Goal: Task Accomplishment & Management: Manage account settings

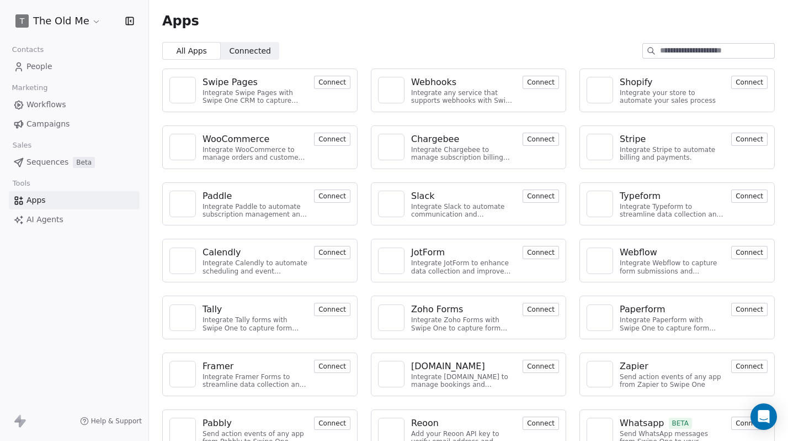
drag, startPoint x: 99, startPoint y: 19, endPoint x: 91, endPoint y: 19, distance: 8.3
click at [99, 19] on div "T The Old Me" at bounding box center [74, 20] width 122 height 15
click at [88, 19] on html "T The Old Me Contacts People Marketing Workflows Campaigns Sales Sequences Beta…" at bounding box center [394, 220] width 788 height 441
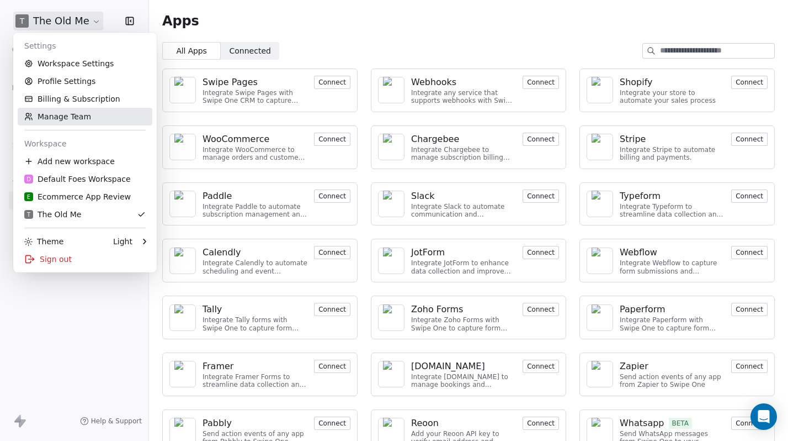
click at [66, 116] on link "Manage Team" at bounding box center [85, 117] width 135 height 18
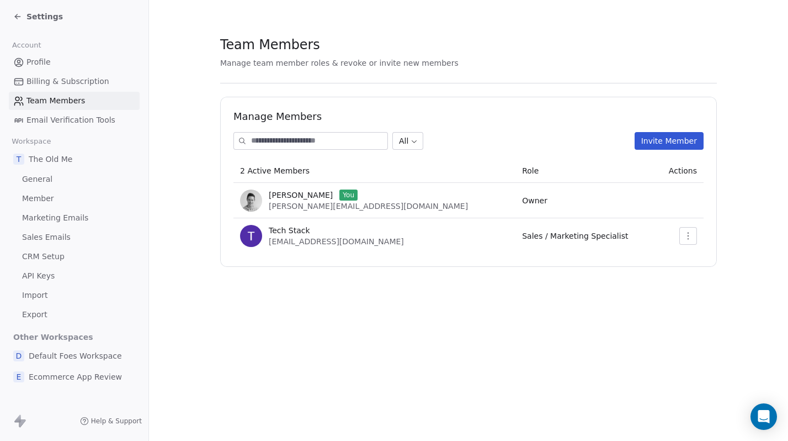
click at [673, 144] on button "Invite Member" at bounding box center [669, 141] width 69 height 18
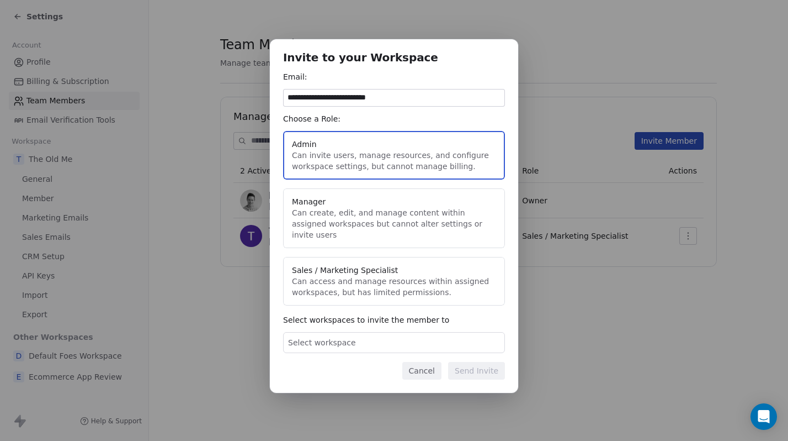
type input "**********"
click at [384, 225] on button "Manager Can create, edit, and manage content within assigned workspaces but can…" at bounding box center [394, 218] width 222 height 60
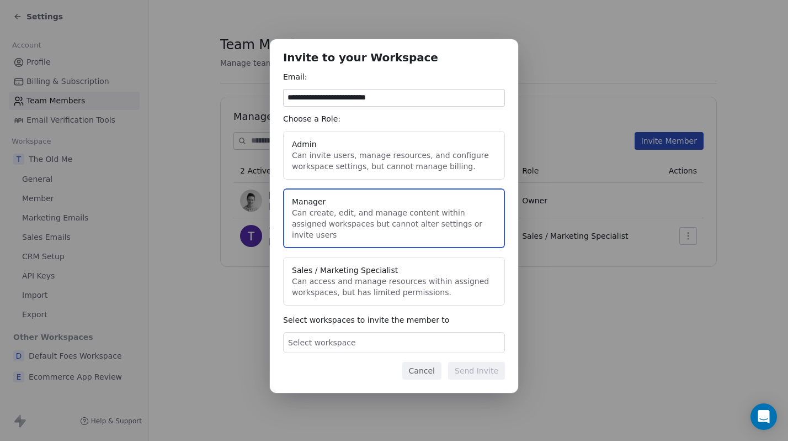
drag, startPoint x: 367, startPoint y: 160, endPoint x: 347, endPoint y: 246, distance: 88.4
click at [367, 160] on button "Admin Can invite users, manage resources, and configure workspace settings, but…" at bounding box center [394, 155] width 222 height 49
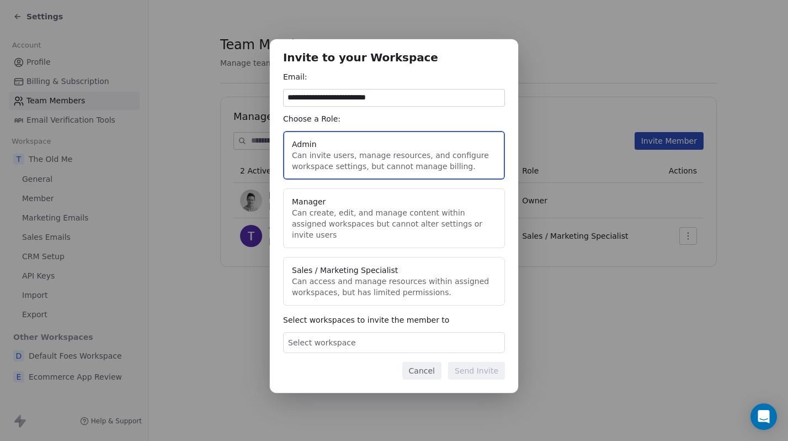
click at [351, 332] on div "Select workspace" at bounding box center [394, 342] width 222 height 21
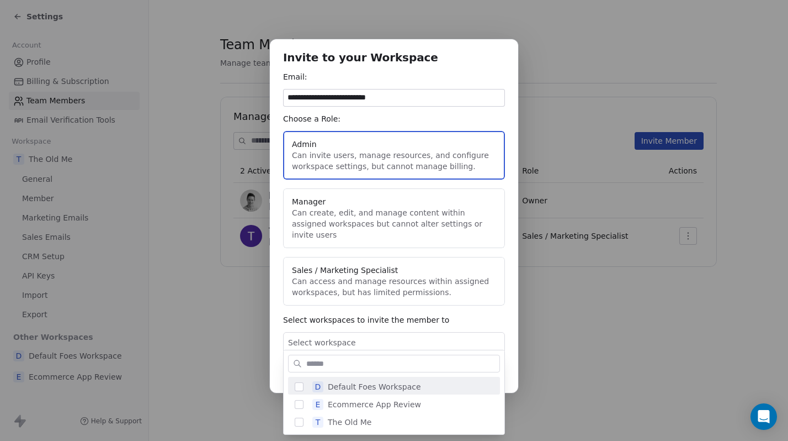
click at [346, 336] on div "**********" at bounding box center [394, 220] width 788 height 397
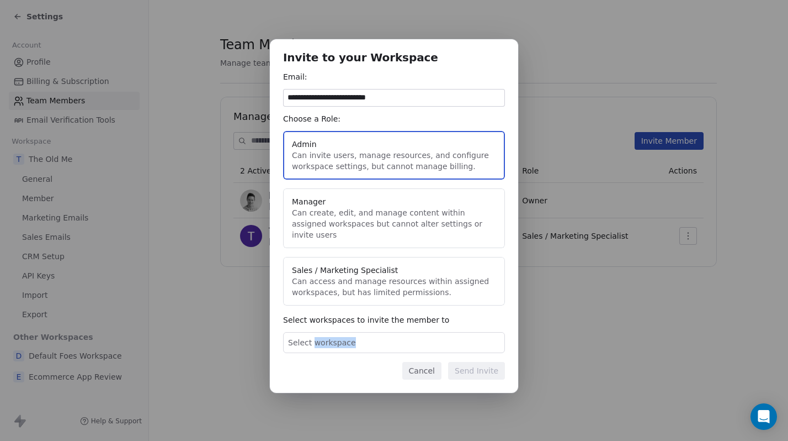
click at [346, 337] on span "Select workspace" at bounding box center [322, 342] width 68 height 11
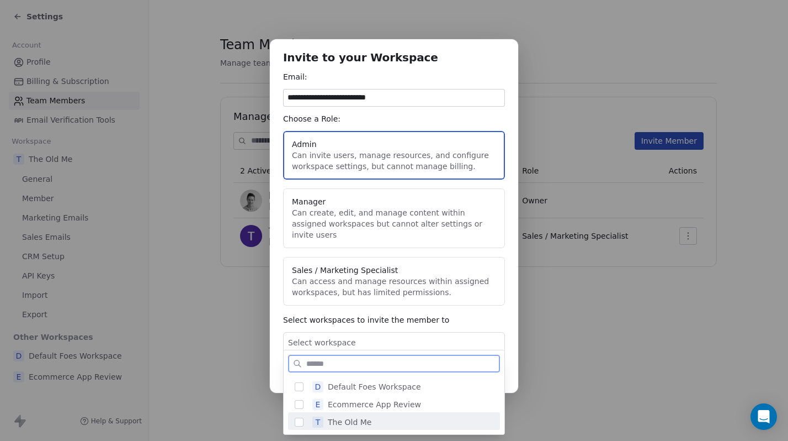
click at [351, 422] on span "The Old Me" at bounding box center [350, 421] width 44 height 11
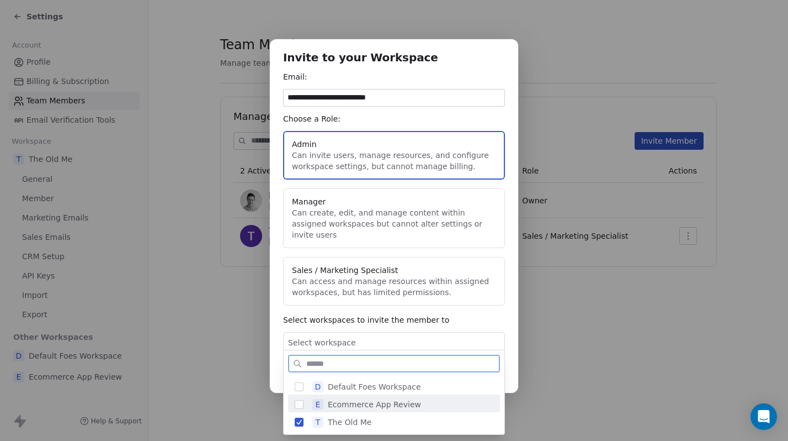
click at [349, 401] on span "Ecommerce App Review" at bounding box center [374, 404] width 93 height 11
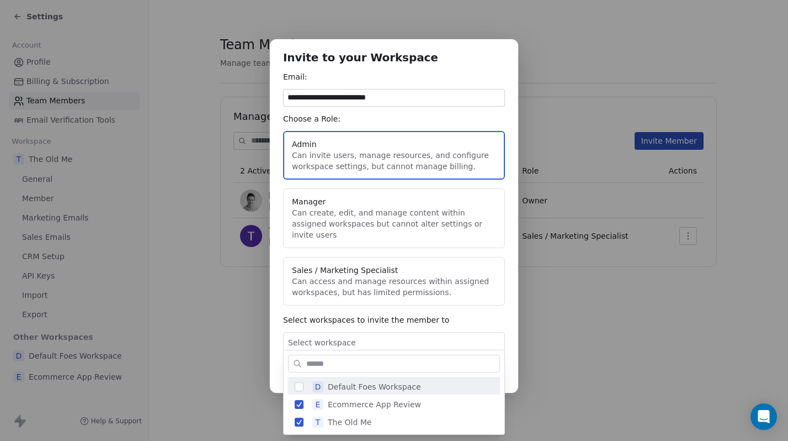
click at [279, 337] on div "**********" at bounding box center [394, 220] width 788 height 397
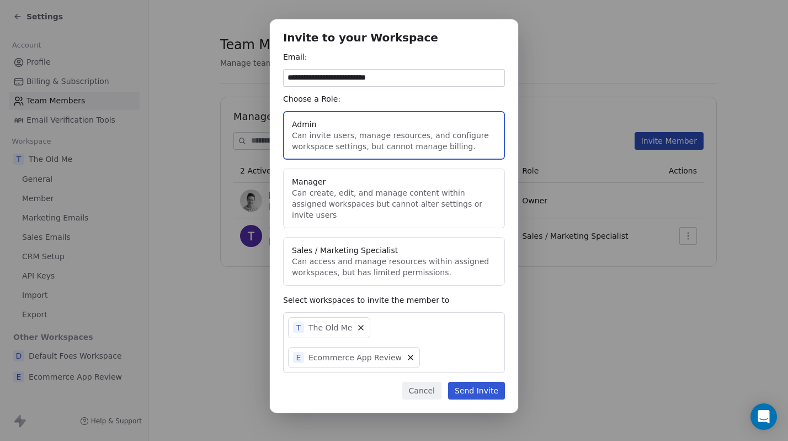
click at [363, 192] on button "Manager Can create, edit, and manage content within assigned workspaces but can…" at bounding box center [394, 198] width 222 height 60
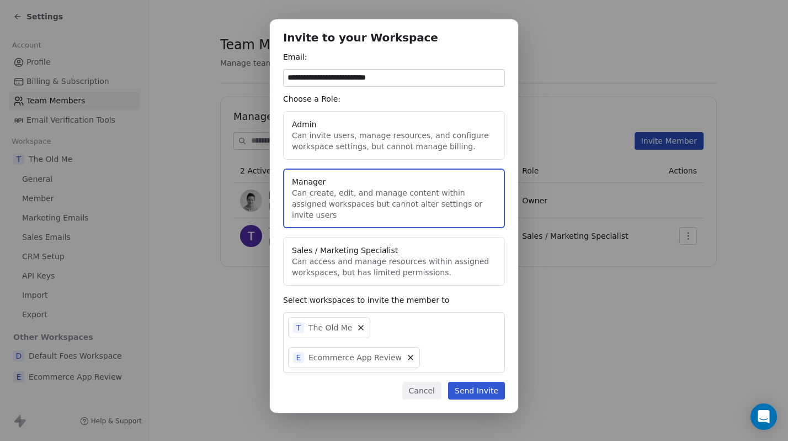
click at [469, 383] on button "Send Invite" at bounding box center [476, 390] width 57 height 18
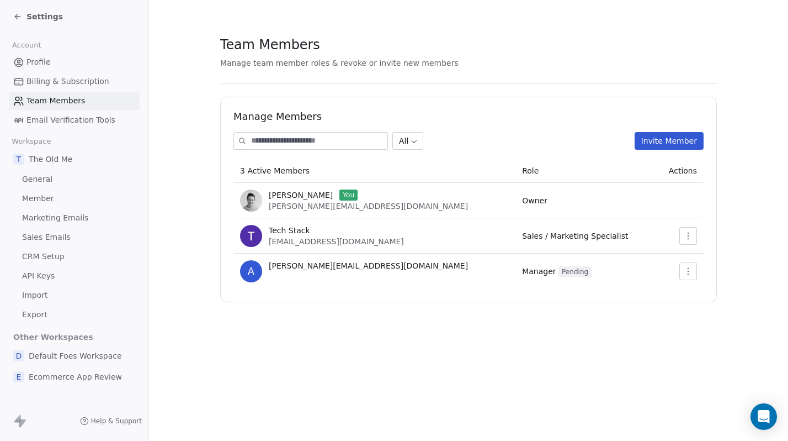
click at [68, 220] on span "Marketing Emails" at bounding box center [55, 218] width 66 height 12
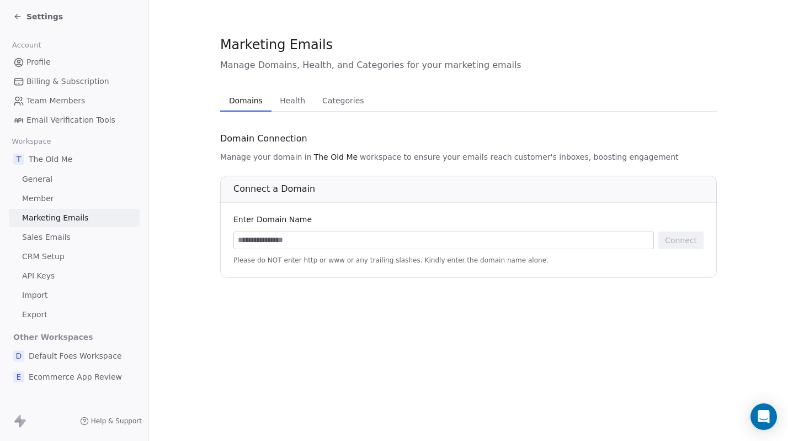
click at [313, 240] on input at bounding box center [444, 240] width 420 height 17
type input "**********"
click at [688, 238] on button "Connect" at bounding box center [681, 240] width 45 height 18
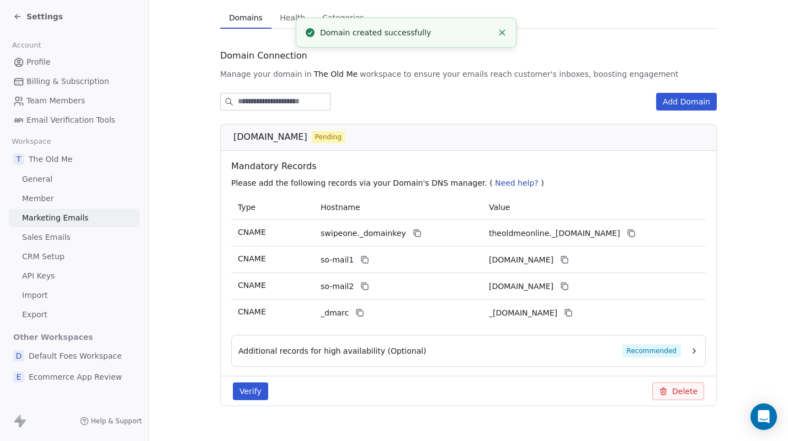
scroll to position [84, 0]
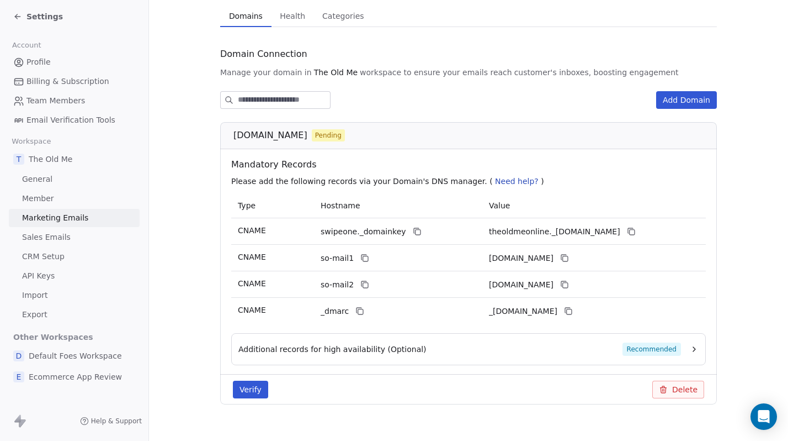
click at [363, 344] on span "Additional records for high availability (Optional)" at bounding box center [332, 348] width 188 height 11
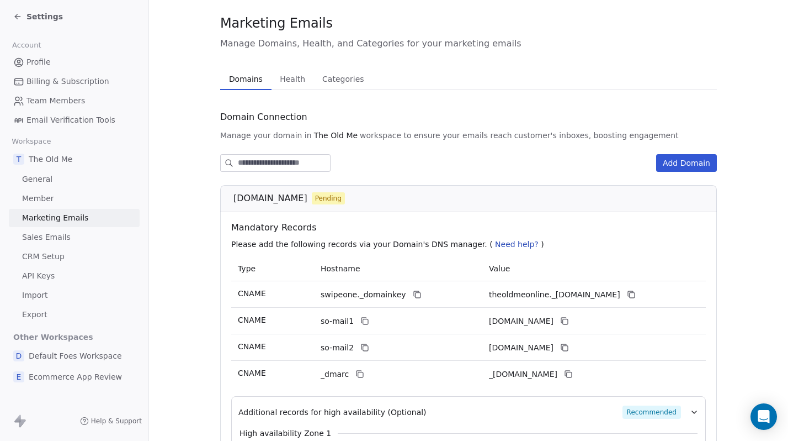
scroll to position [20, 0]
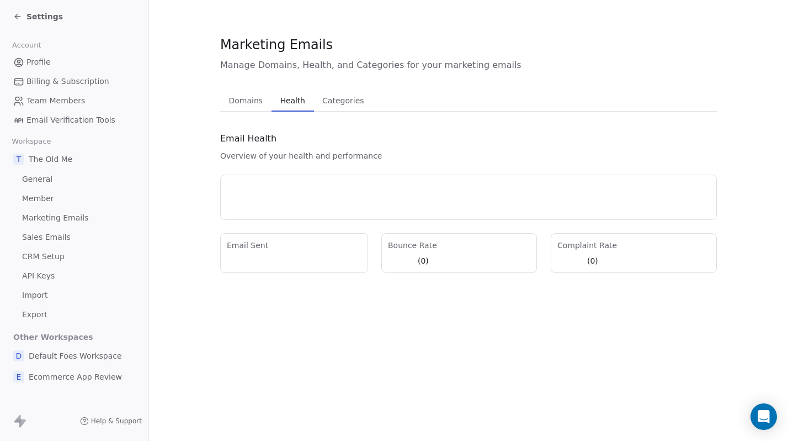
click at [294, 75] on div "Marketing Emails Manage Domains, Health, and Categories for your marketing emai…" at bounding box center [468, 153] width 497 height 237
click at [245, 95] on span "Domains" at bounding box center [246, 100] width 43 height 15
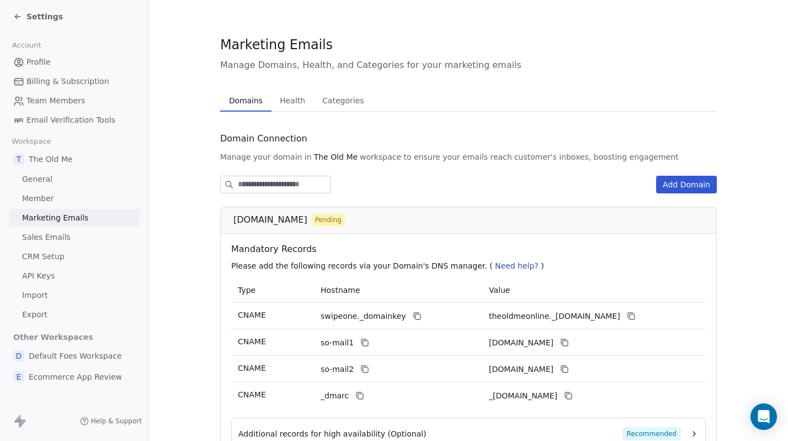
click at [351, 98] on span "Categories" at bounding box center [343, 100] width 50 height 15
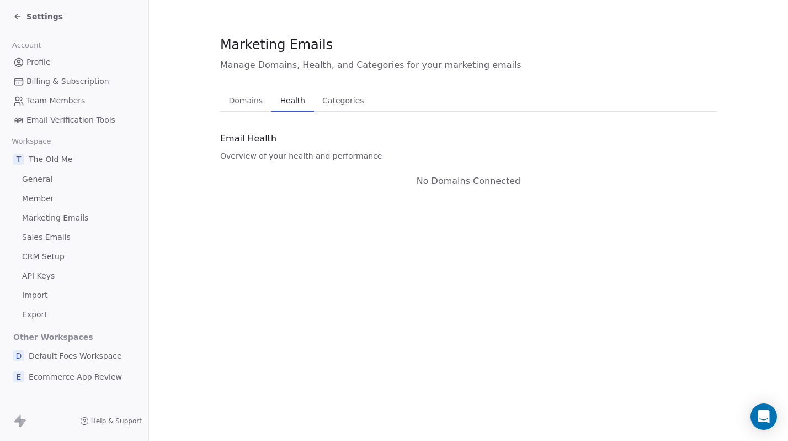
click at [279, 98] on span "Health" at bounding box center [293, 100] width 34 height 15
click at [250, 100] on span "Domains" at bounding box center [246, 100] width 43 height 15
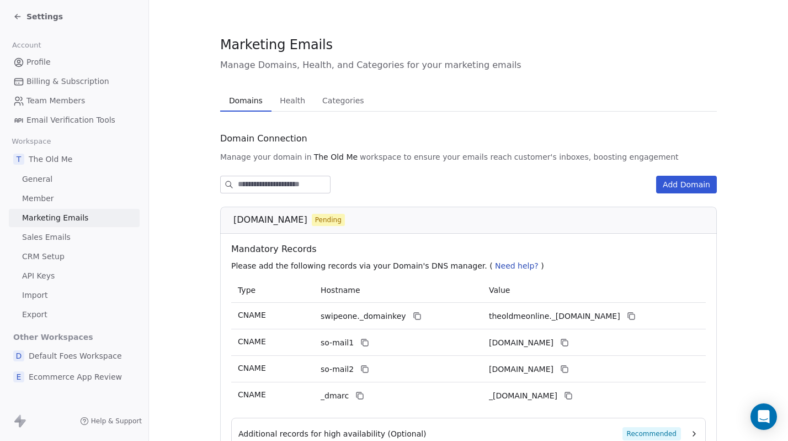
click at [42, 231] on link "Sales Emails" at bounding box center [74, 237] width 131 height 18
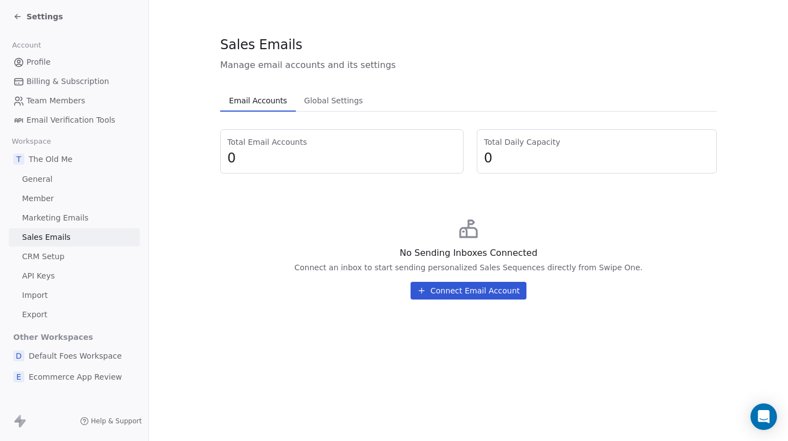
click at [38, 197] on span "Member" at bounding box center [38, 199] width 32 height 12
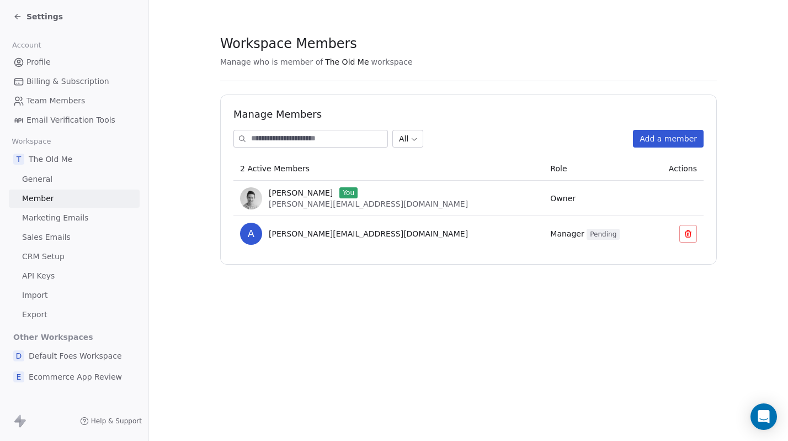
click at [38, 179] on span "General" at bounding box center [37, 179] width 30 height 12
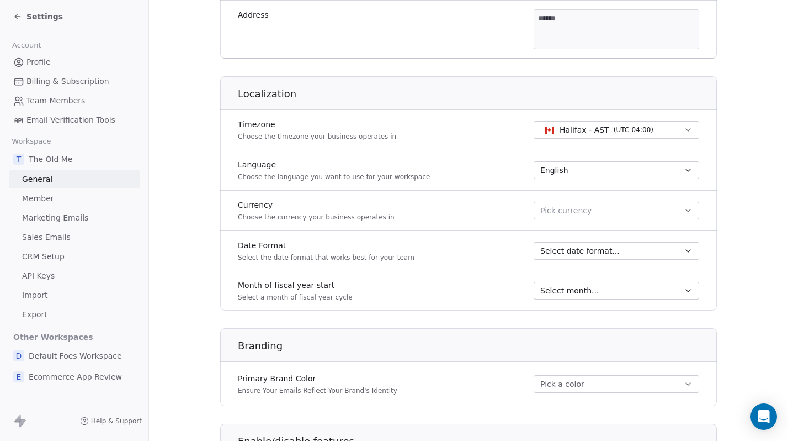
scroll to position [398, 0]
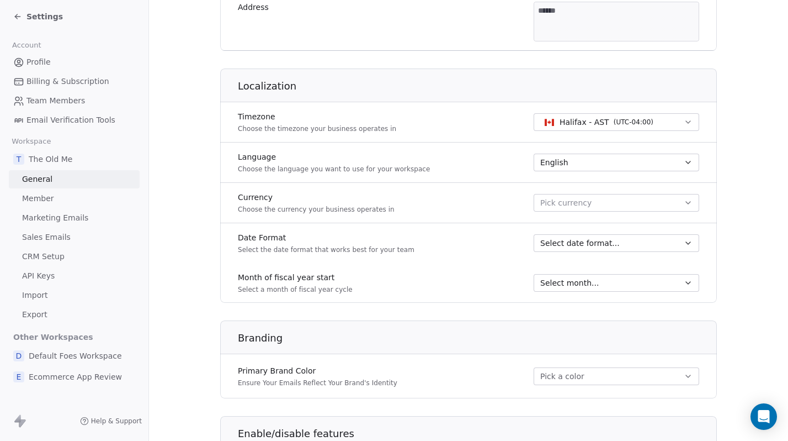
click at [559, 200] on span "Pick currency" at bounding box center [565, 203] width 51 height 12
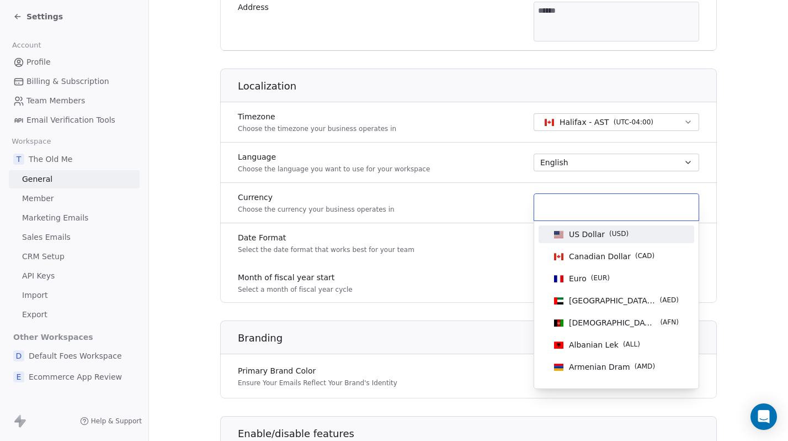
click at [590, 236] on span "US Dollar" at bounding box center [587, 234] width 36 height 11
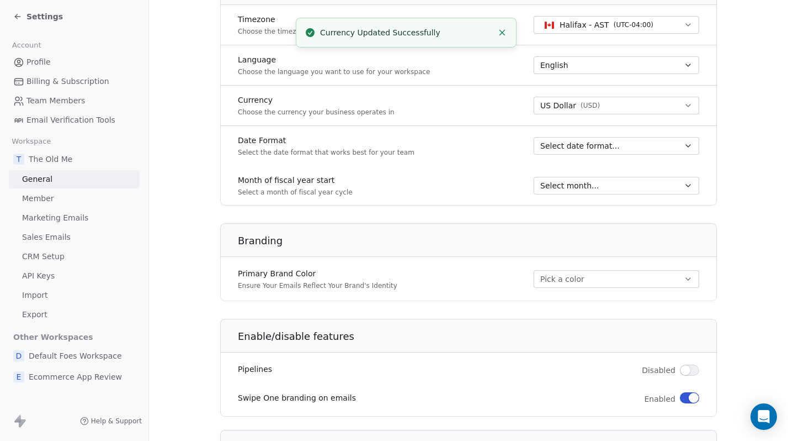
scroll to position [500, 0]
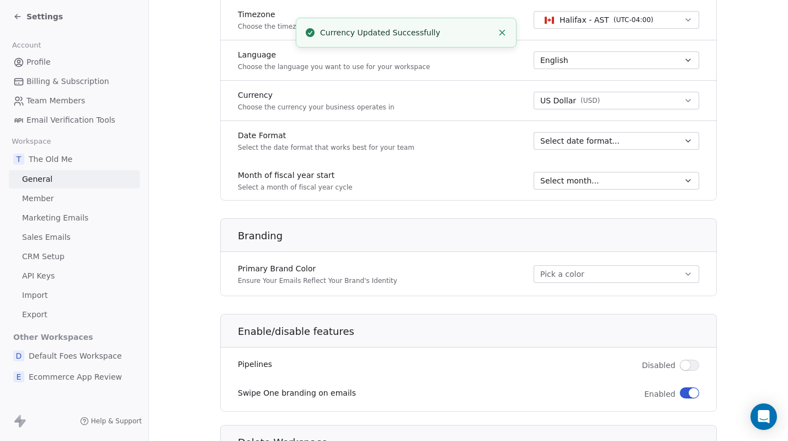
click at [629, 271] on button "Pick a color" at bounding box center [617, 274] width 166 height 18
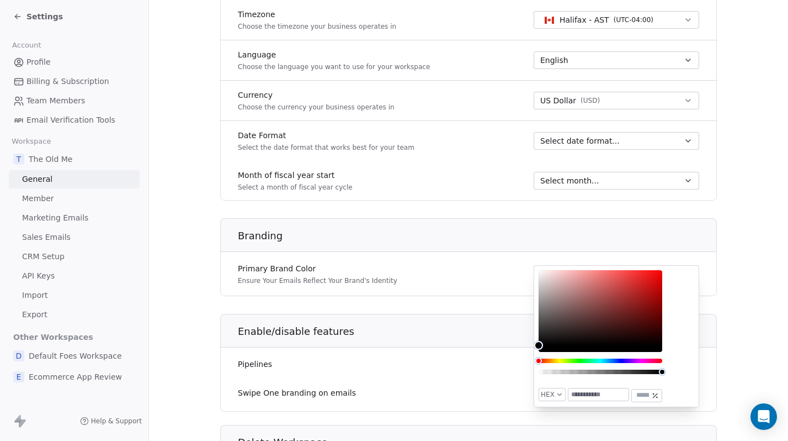
click at [583, 397] on input "text" at bounding box center [599, 394] width 60 height 12
paste input "*******"
type input "*******"
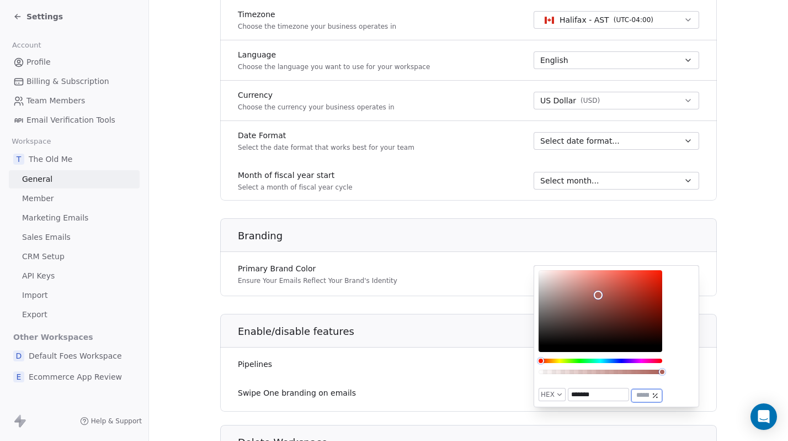
click at [739, 259] on section "**********" at bounding box center [468, 16] width 639 height 1033
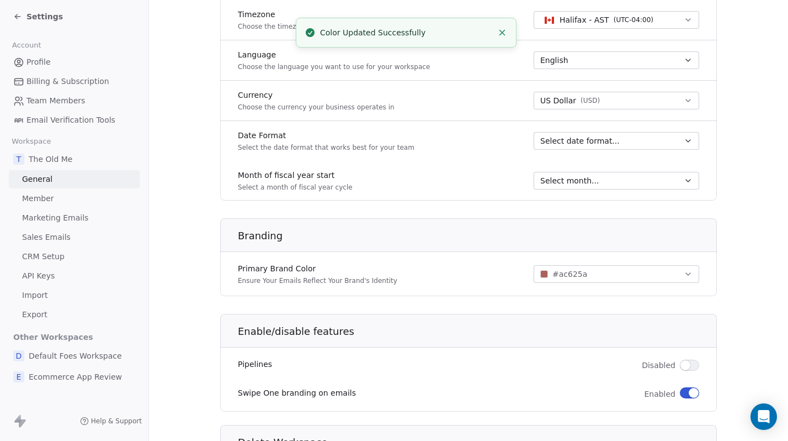
scroll to position [553, 0]
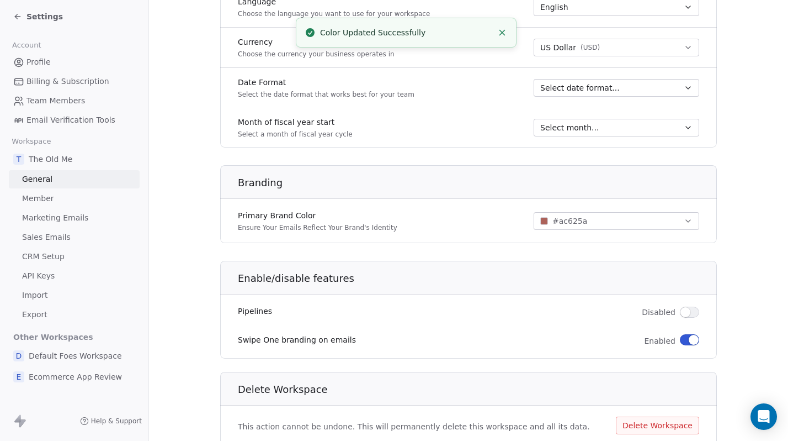
click at [691, 311] on button "button" at bounding box center [689, 311] width 19 height 11
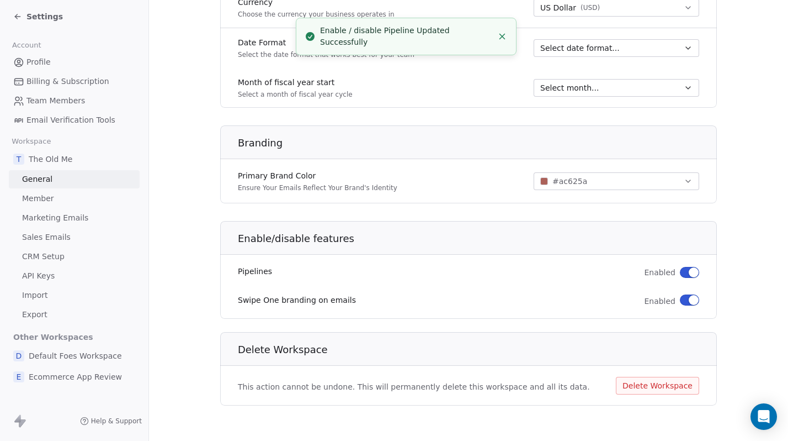
click at [694, 299] on span "button" at bounding box center [694, 300] width 10 height 10
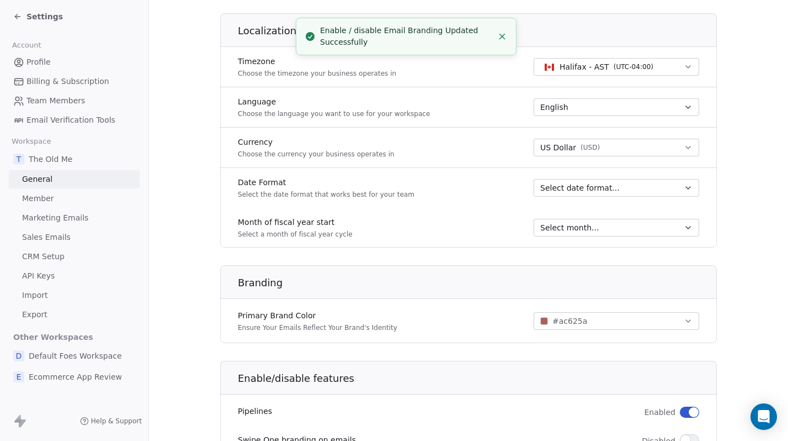
scroll to position [0, 0]
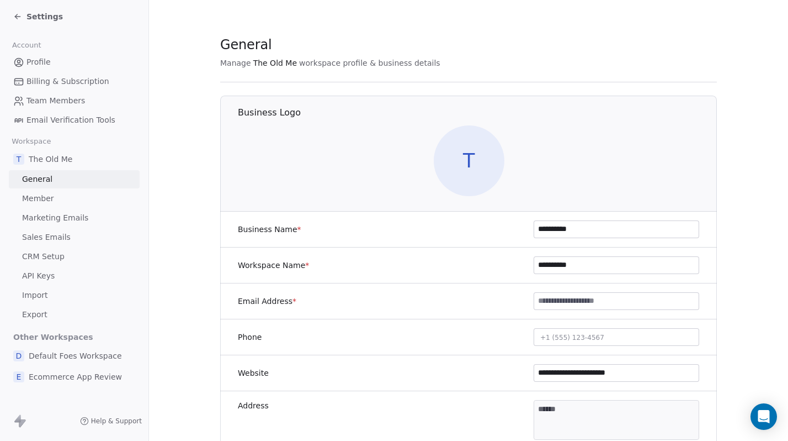
click at [462, 154] on span "T" at bounding box center [469, 160] width 71 height 71
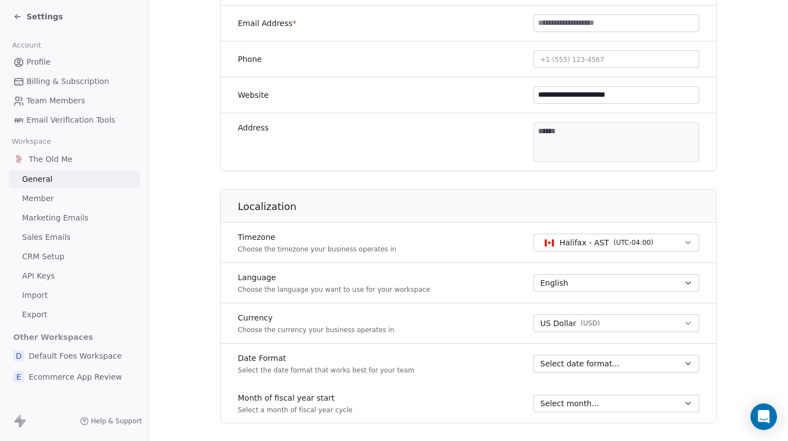
scroll to position [279, 0]
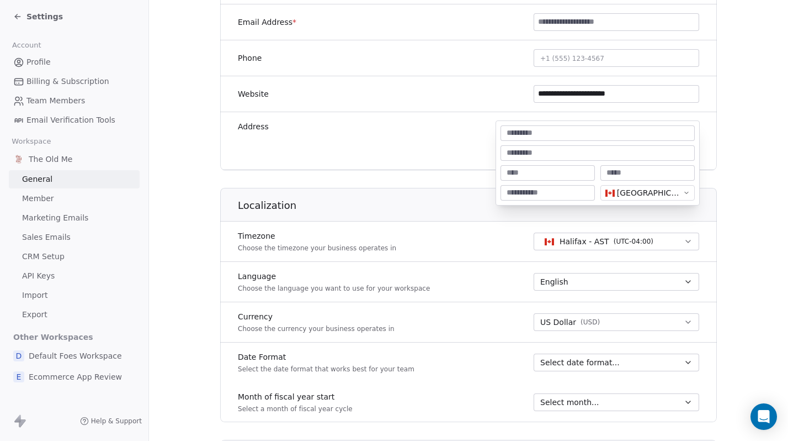
click at [630, 144] on body "**********" at bounding box center [394, 220] width 788 height 441
click at [198, 134] on html "**********" at bounding box center [394, 220] width 788 height 441
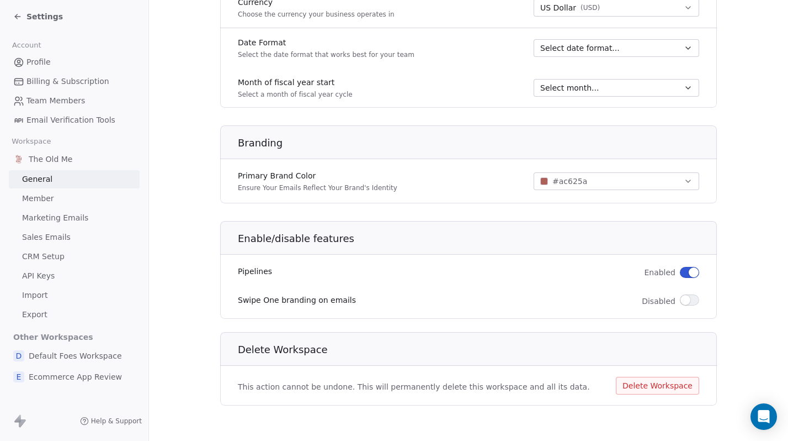
scroll to position [0, 0]
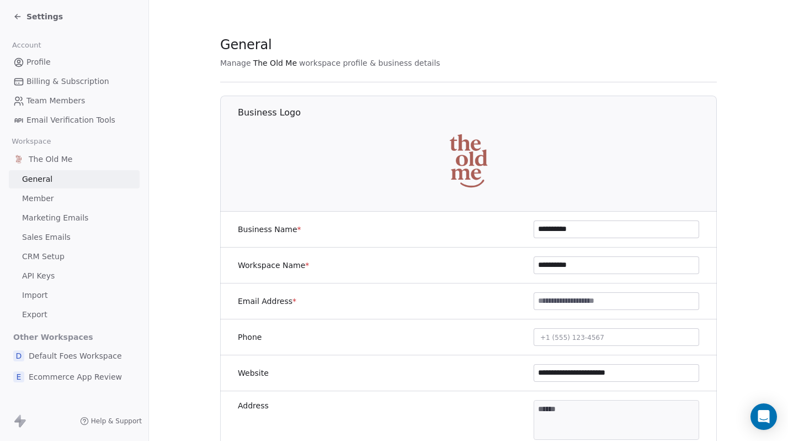
click at [61, 195] on link "Member" at bounding box center [74, 198] width 131 height 18
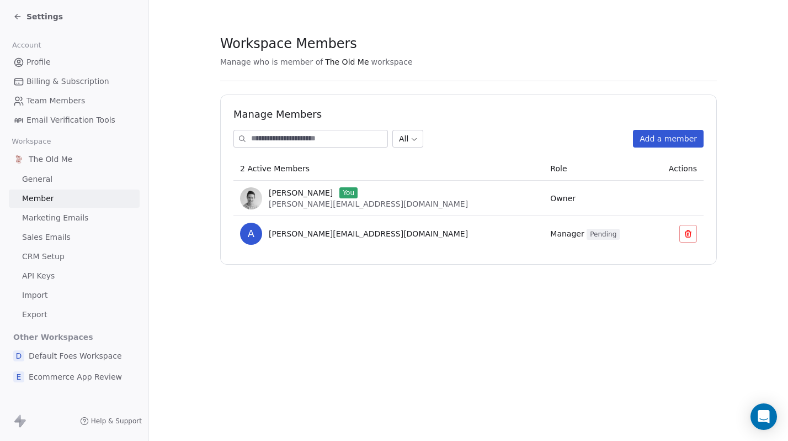
click at [63, 217] on span "Marketing Emails" at bounding box center [55, 218] width 66 height 12
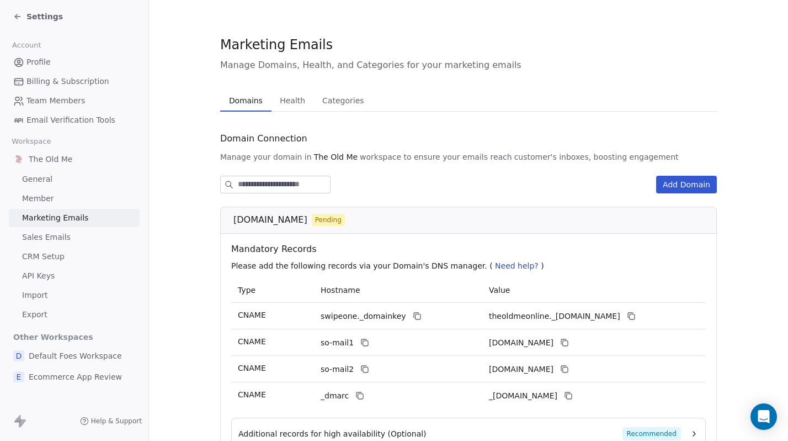
click at [63, 234] on span "Sales Emails" at bounding box center [46, 237] width 49 height 12
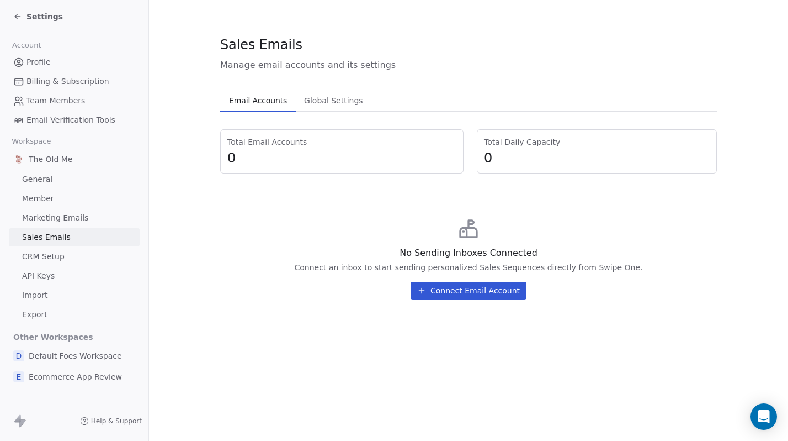
drag, startPoint x: 64, startPoint y: 227, endPoint x: 79, endPoint y: 146, distance: 82.1
click at [64, 227] on div "The Old Me General Member Marketing Emails Sales Emails CRM Setup API Keys Impo…" at bounding box center [74, 236] width 131 height 174
click at [79, 119] on span "Email Verification Tools" at bounding box center [70, 120] width 89 height 12
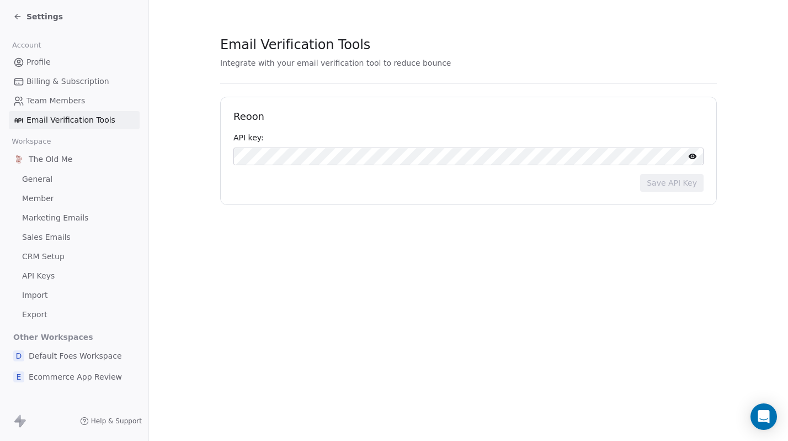
click at [45, 61] on span "Profile" at bounding box center [38, 62] width 24 height 12
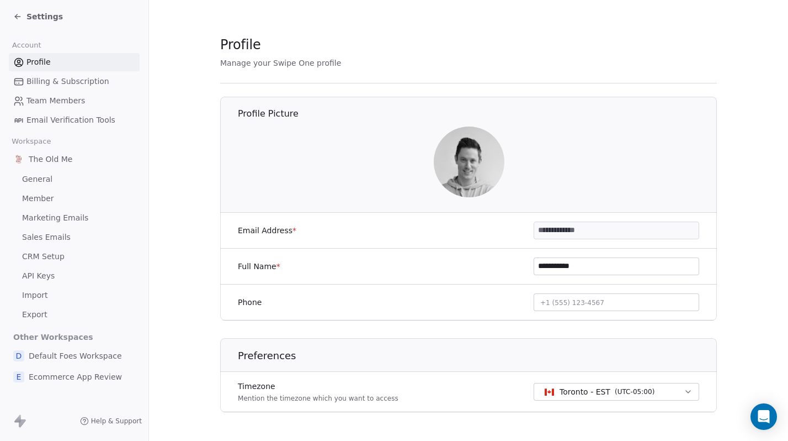
scroll to position [24, 0]
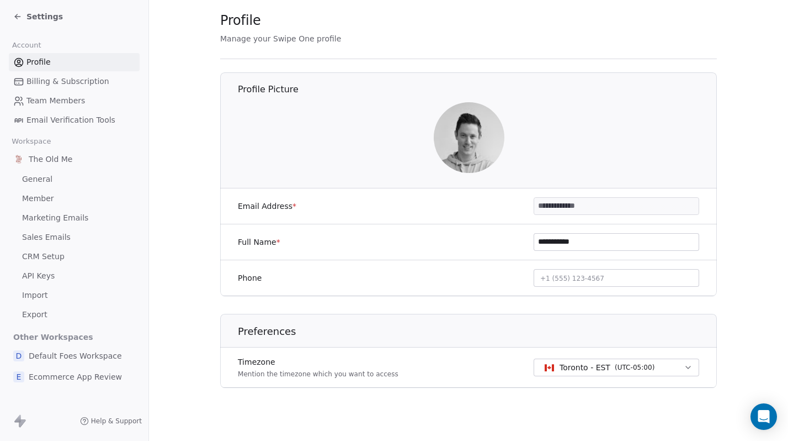
click at [59, 85] on span "Billing & Subscription" at bounding box center [67, 82] width 83 height 12
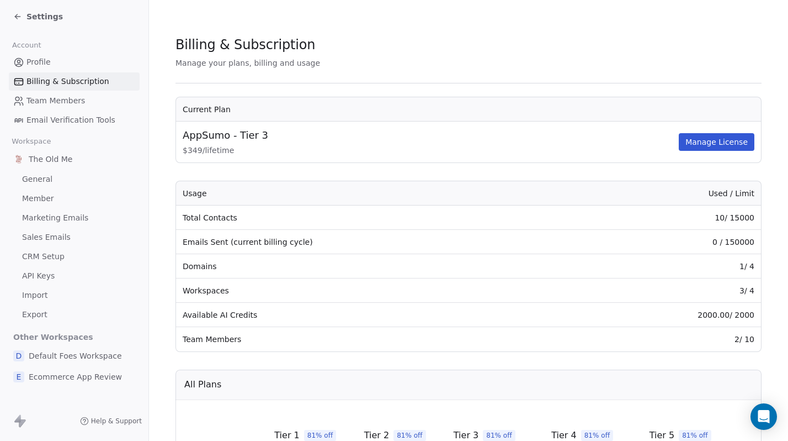
click at [10, 8] on div "Settings" at bounding box center [74, 16] width 148 height 33
click at [26, 15] on div "Settings" at bounding box center [38, 16] width 50 height 11
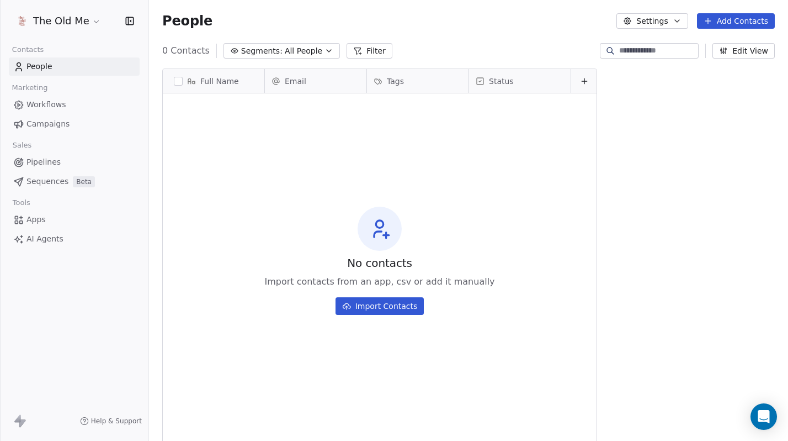
scroll to position [388, 639]
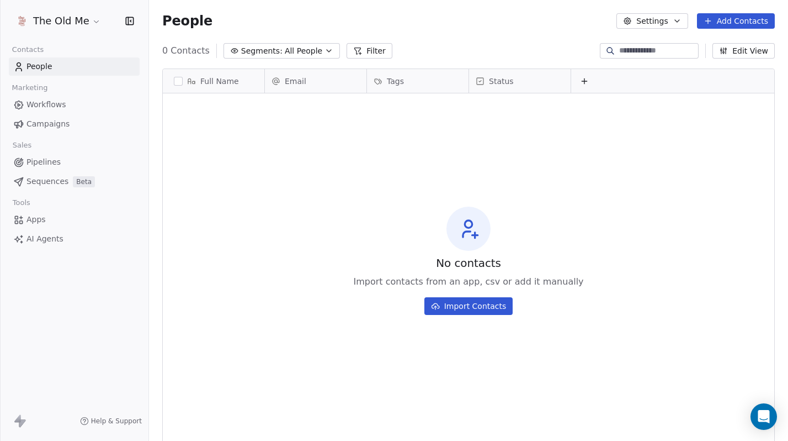
click at [68, 19] on html "The Old Me Contacts People Marketing Workflows Campaigns Sales Pipelines Sequen…" at bounding box center [394, 220] width 788 height 441
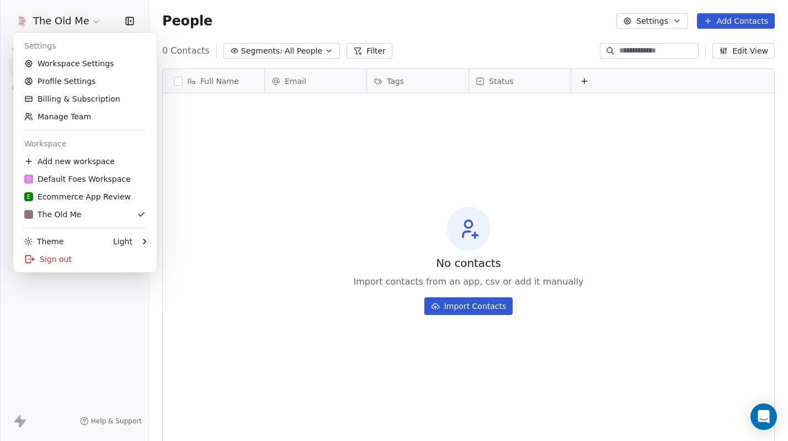
click at [68, 19] on html "The Old Me Contacts People Marketing Workflows Campaigns Sales Pipelines Sequen…" at bounding box center [394, 220] width 788 height 441
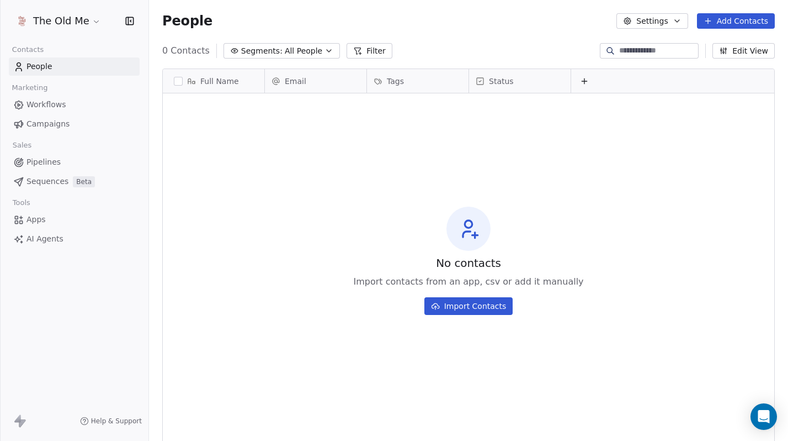
click at [632, 22] on icon "button" at bounding box center [627, 21] width 9 height 9
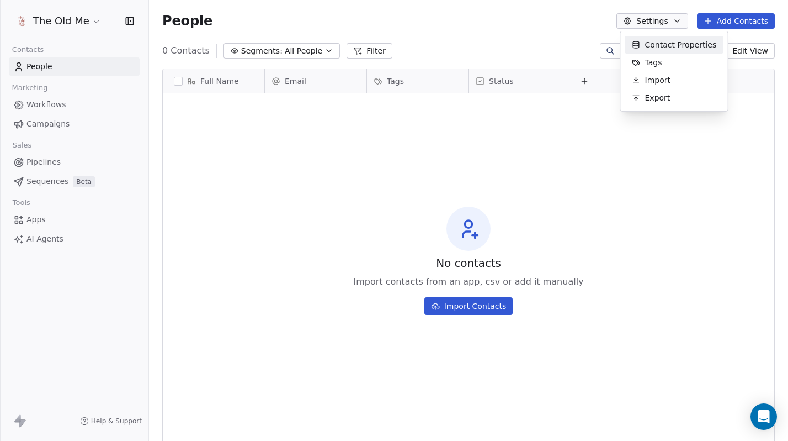
click at [633, 22] on html "The Old Me Contacts People Marketing Workflows Campaigns Sales Pipelines Sequen…" at bounding box center [394, 220] width 788 height 441
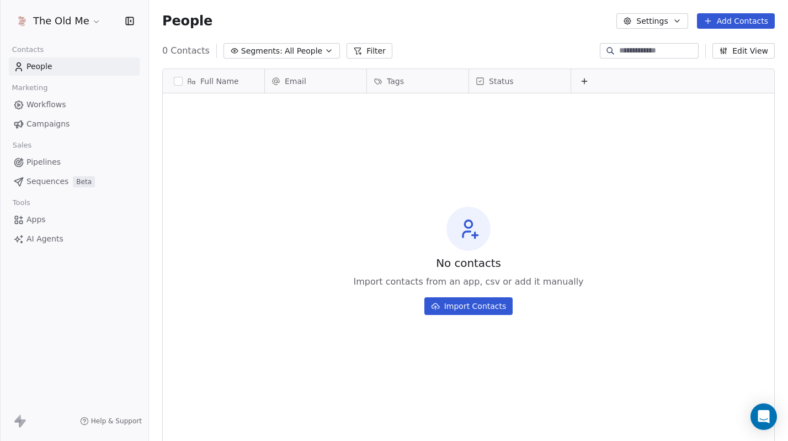
click at [470, 314] on button "Import Contacts" at bounding box center [468, 306] width 89 height 18
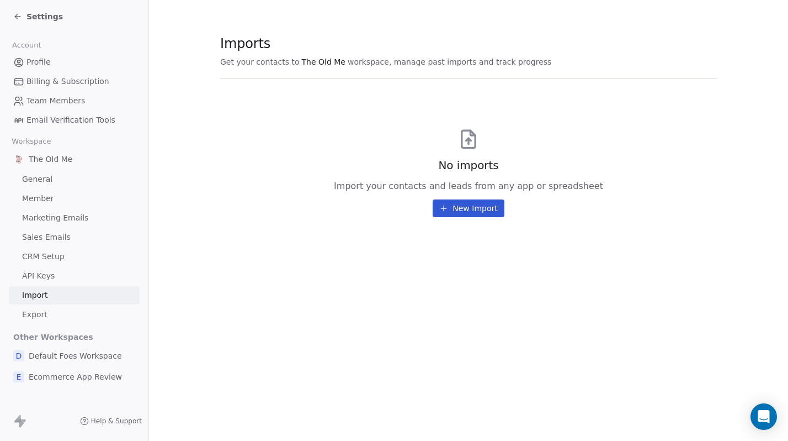
click at [490, 210] on button "New Import" at bounding box center [468, 208] width 71 height 18
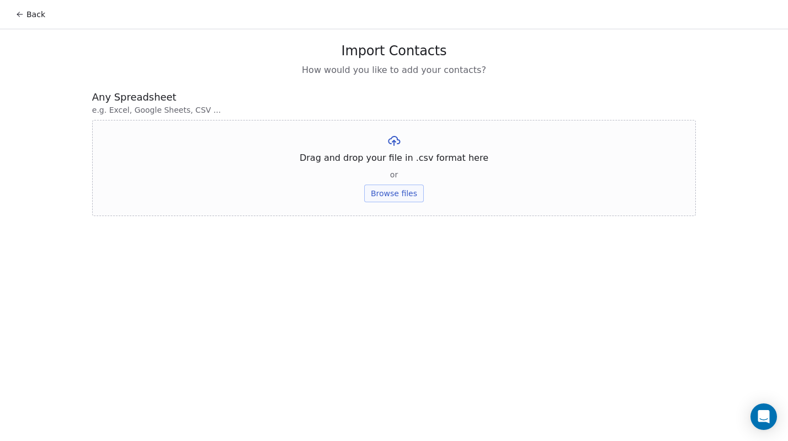
click at [30, 12] on button "Back" at bounding box center [30, 14] width 43 height 20
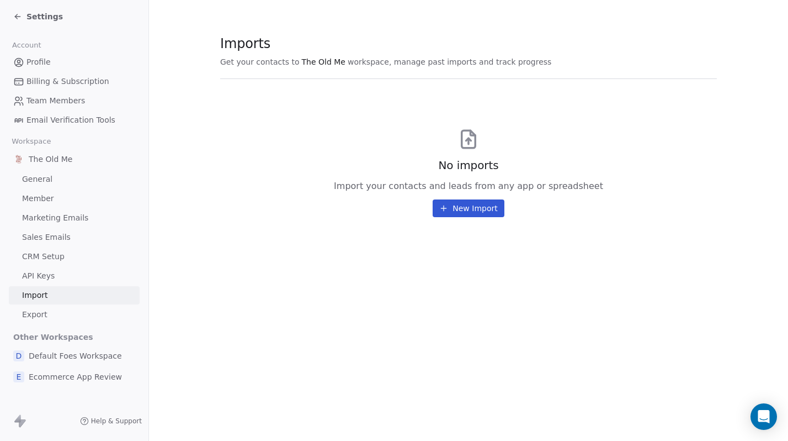
click at [30, 12] on span "Settings" at bounding box center [44, 16] width 36 height 11
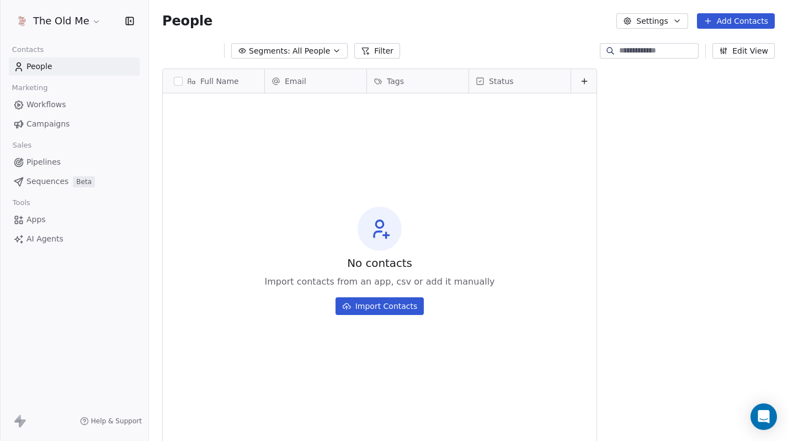
scroll to position [388, 639]
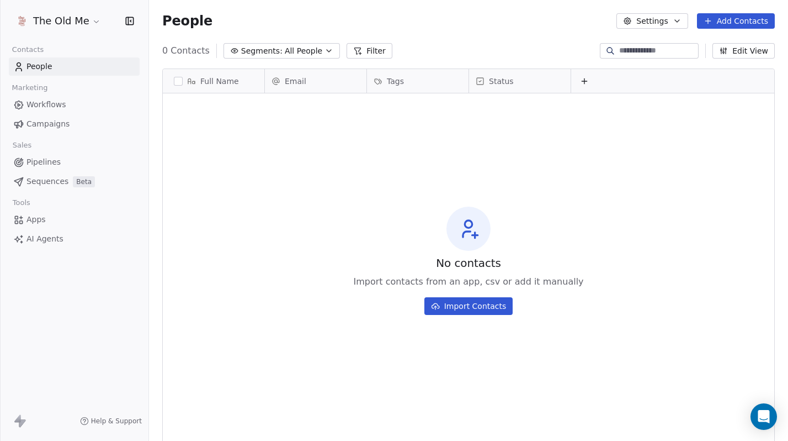
click at [725, 26] on button "Add Contacts" at bounding box center [736, 20] width 78 height 15
click at [727, 45] on span "Create new contact" at bounding box center [740, 45] width 76 height 12
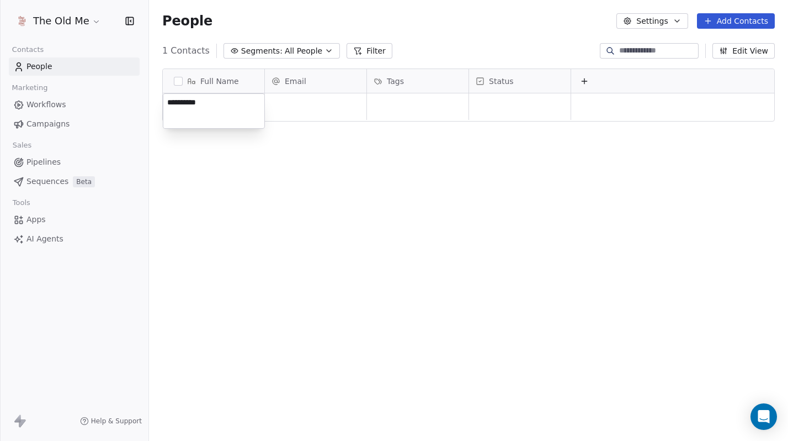
type textarea "**********"
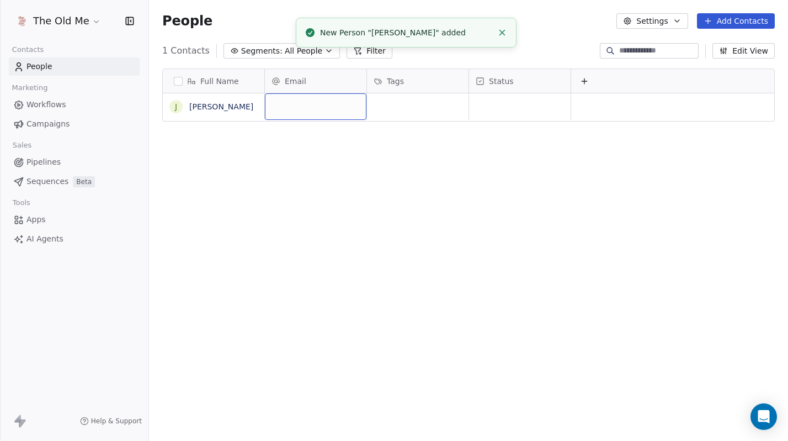
click at [319, 107] on div "grid" at bounding box center [316, 106] width 102 height 26
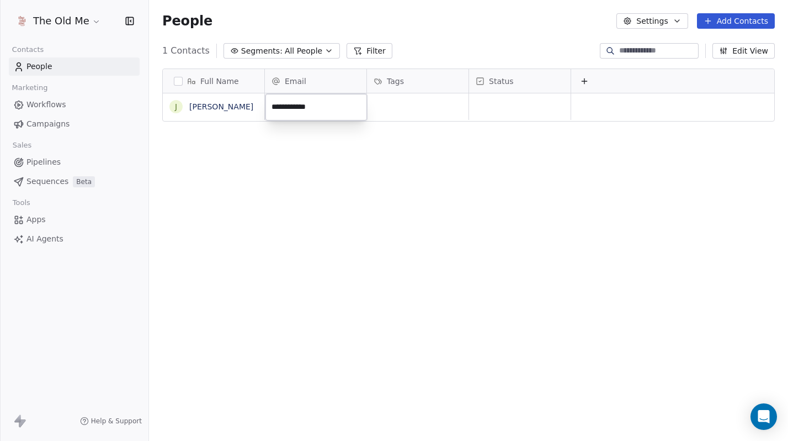
type input "**********"
click at [365, 174] on div "Full Name J Jared Kwart Email Tags Status jared@foes.co To pick up a draggable …" at bounding box center [468, 254] width 639 height 388
click at [389, 109] on div "grid" at bounding box center [418, 106] width 102 height 26
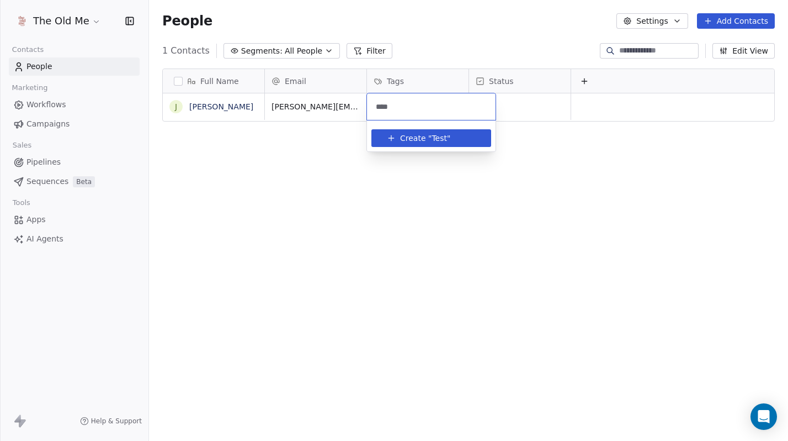
type input "****"
click at [412, 140] on span "Create "" at bounding box center [415, 138] width 31 height 12
click at [434, 213] on html "The Old Me Contacts People Marketing Workflows Campaigns Sales Pipelines Sequen…" at bounding box center [394, 220] width 788 height 441
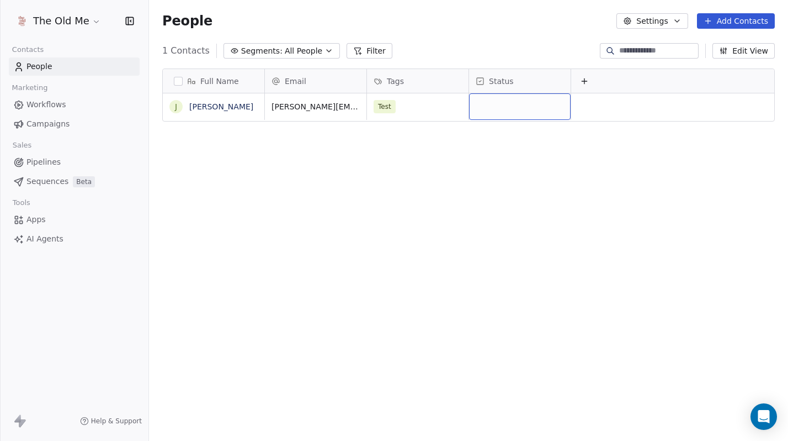
click at [511, 105] on div "grid" at bounding box center [520, 106] width 102 height 26
click at [508, 107] on div "grid" at bounding box center [520, 106] width 102 height 26
click at [493, 107] on div "grid" at bounding box center [520, 106] width 102 height 26
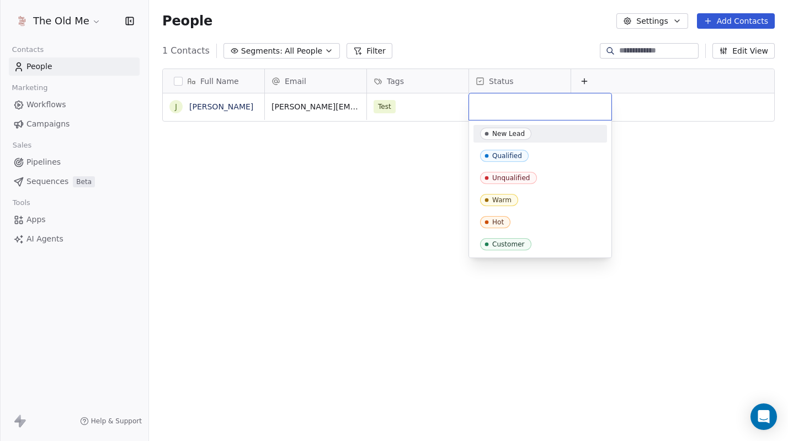
click at [538, 137] on div "New Lead" at bounding box center [540, 134] width 120 height 12
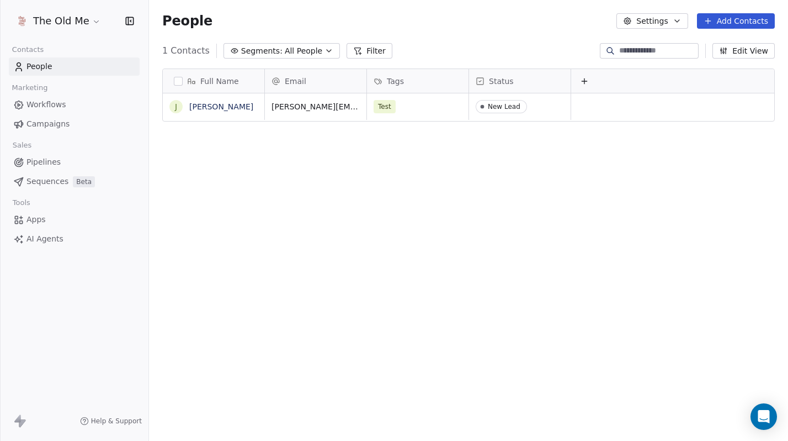
drag, startPoint x: 623, startPoint y: 156, endPoint x: 622, endPoint y: 147, distance: 8.4
click at [622, 153] on div "Full Name J Jared Kwart Email Tags Status jared@foes.co Test New Lead To pick u…" at bounding box center [468, 254] width 639 height 388
click at [609, 86] on div at bounding box center [673, 81] width 204 height 24
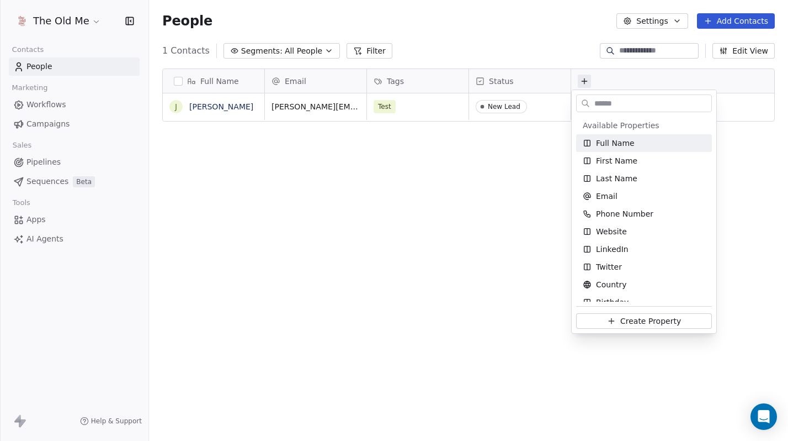
click at [601, 102] on input "text" at bounding box center [651, 103] width 119 height 16
drag, startPoint x: 742, startPoint y: 179, endPoint x: 734, endPoint y: 179, distance: 8.3
click at [742, 179] on html "The Old Me Contacts People Marketing Workflows Campaigns Sales Pipelines Sequen…" at bounding box center [394, 220] width 788 height 441
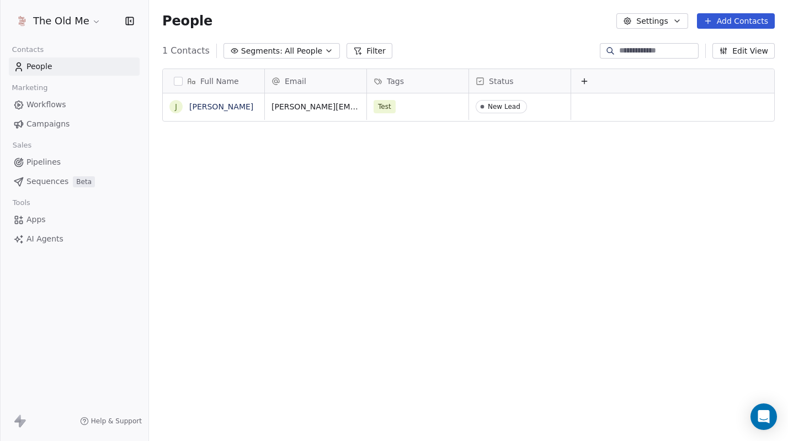
click at [735, 179] on div "Full Name J Jared Kwart Email Tags Status jared@foes.co Test New Lead To pick u…" at bounding box center [468, 254] width 639 height 388
click at [49, 66] on span "People" at bounding box center [39, 67] width 26 height 12
click at [49, 99] on span "Workflows" at bounding box center [46, 105] width 40 height 12
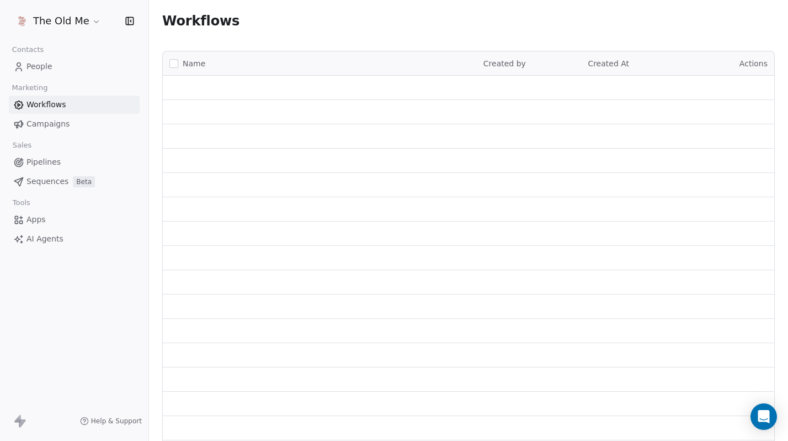
click at [44, 65] on span "People" at bounding box center [39, 67] width 26 height 12
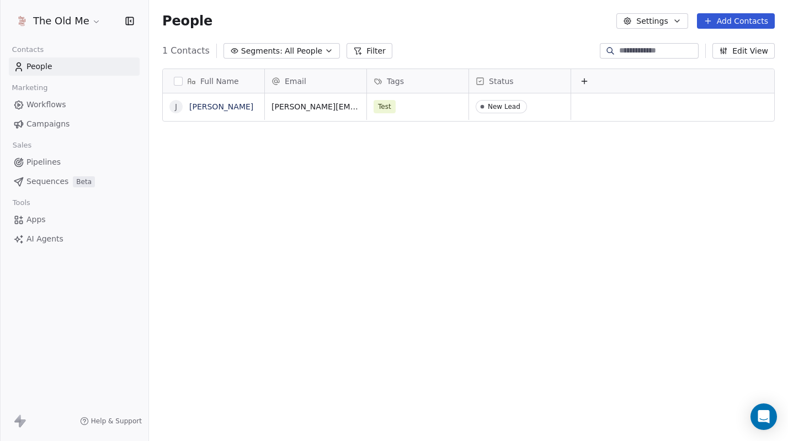
scroll to position [388, 639]
